Goal: Task Accomplishment & Management: Manage account settings

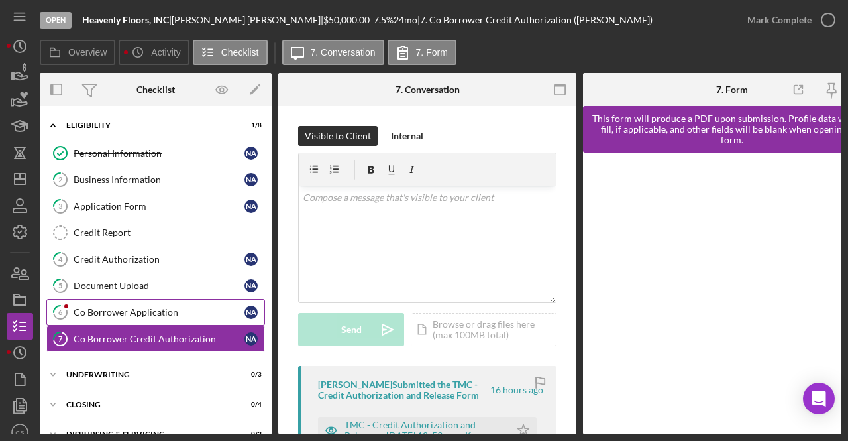
click at [130, 307] on div "Co Borrower Application" at bounding box center [159, 312] width 171 height 11
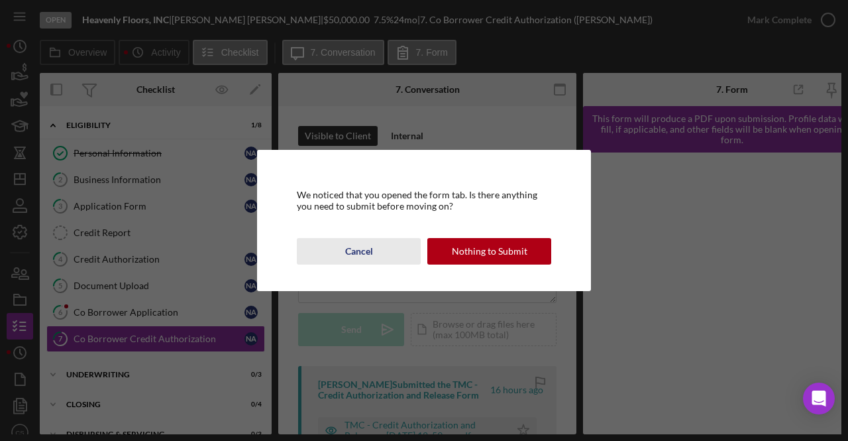
click at [358, 249] on div "Cancel" at bounding box center [359, 251] width 28 height 26
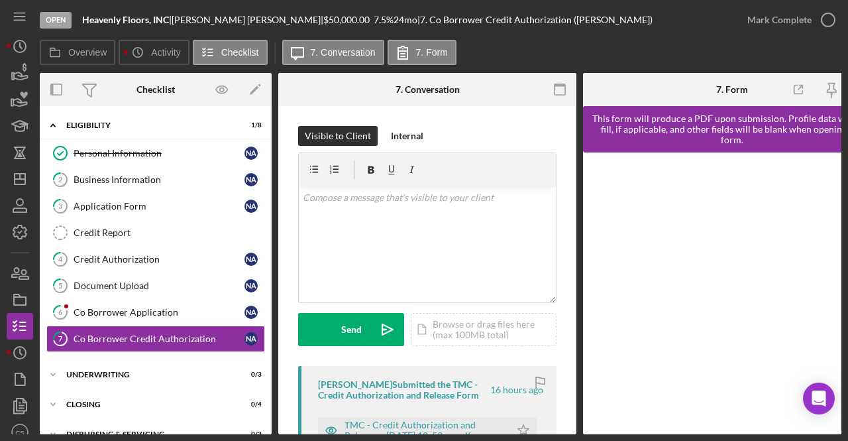
scroll to position [21, 0]
